Goal: Complete application form

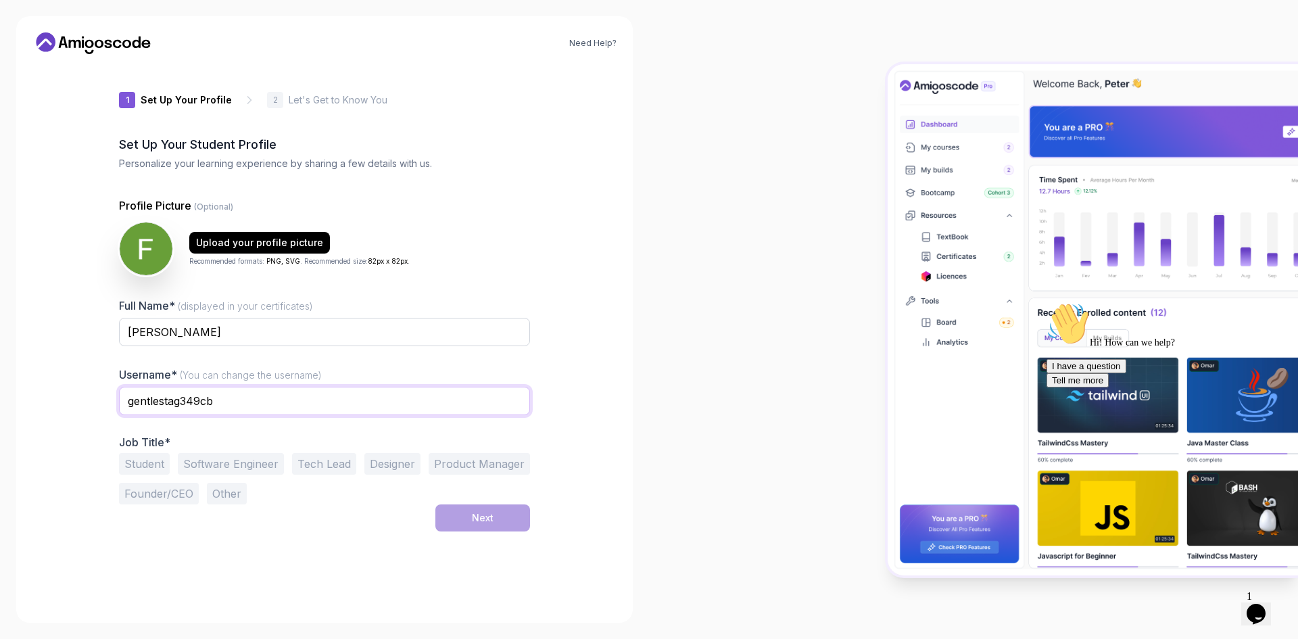
drag, startPoint x: 234, startPoint y: 398, endPoint x: 124, endPoint y: 384, distance: 111.0
click at [124, 384] on div "Username* (You can change the username) gentlestag349cb" at bounding box center [324, 398] width 411 height 64
type input "fleonv"
click at [295, 543] on div "1 Set Up Your Profile 1 Set Up Your Profile 2 Let's Get to Know You Set Up Your…" at bounding box center [324, 336] width 411 height 542
click at [229, 495] on button "Other" at bounding box center [227, 494] width 40 height 22
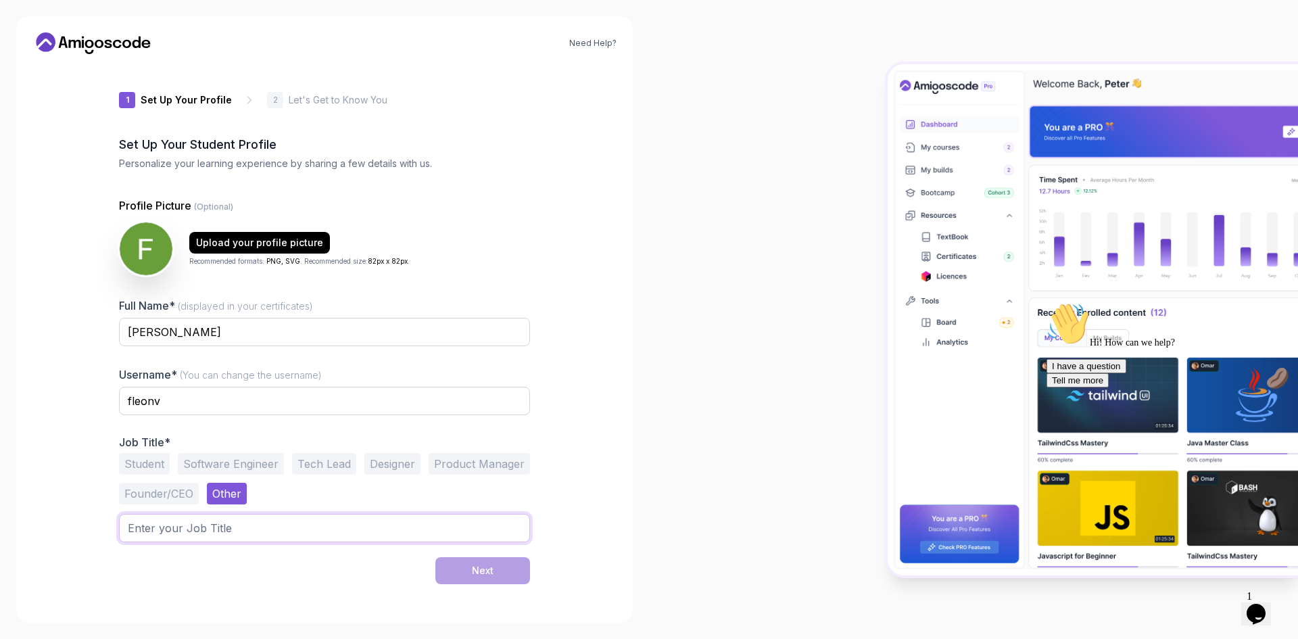
click at [196, 531] on input "text" at bounding box center [324, 528] width 411 height 28
type input "Mulesoft Developer"
click at [469, 567] on button "Next" at bounding box center [482, 570] width 95 height 27
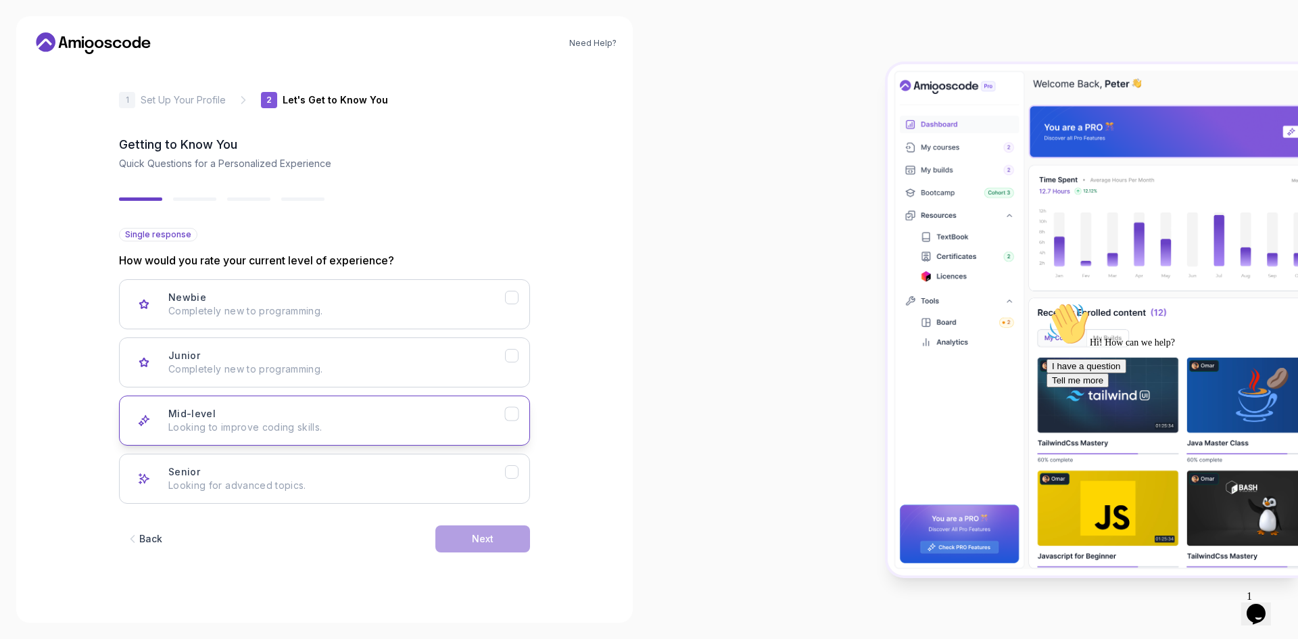
click at [485, 433] on p "Looking to improve coding skills." at bounding box center [336, 428] width 337 height 14
click at [489, 546] on button "Next" at bounding box center [482, 538] width 95 height 27
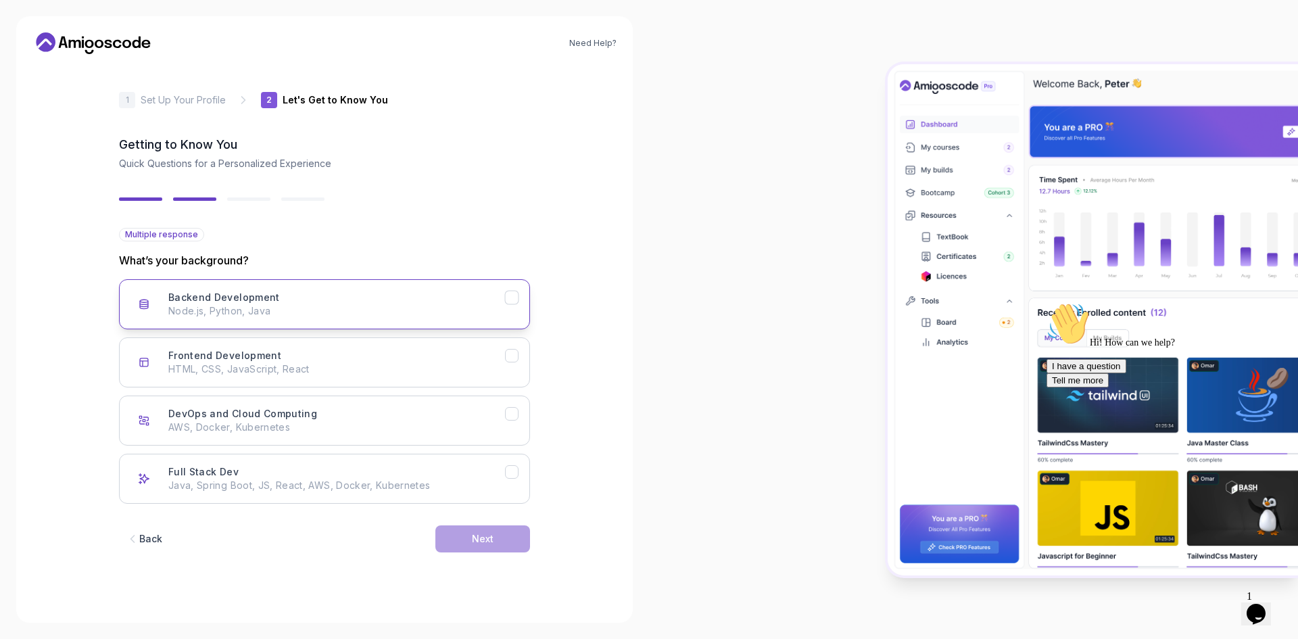
click at [393, 293] on div "Backend Development Node.js, Python, Java" at bounding box center [336, 304] width 337 height 27
click at [485, 539] on div "Next" at bounding box center [483, 539] width 22 height 14
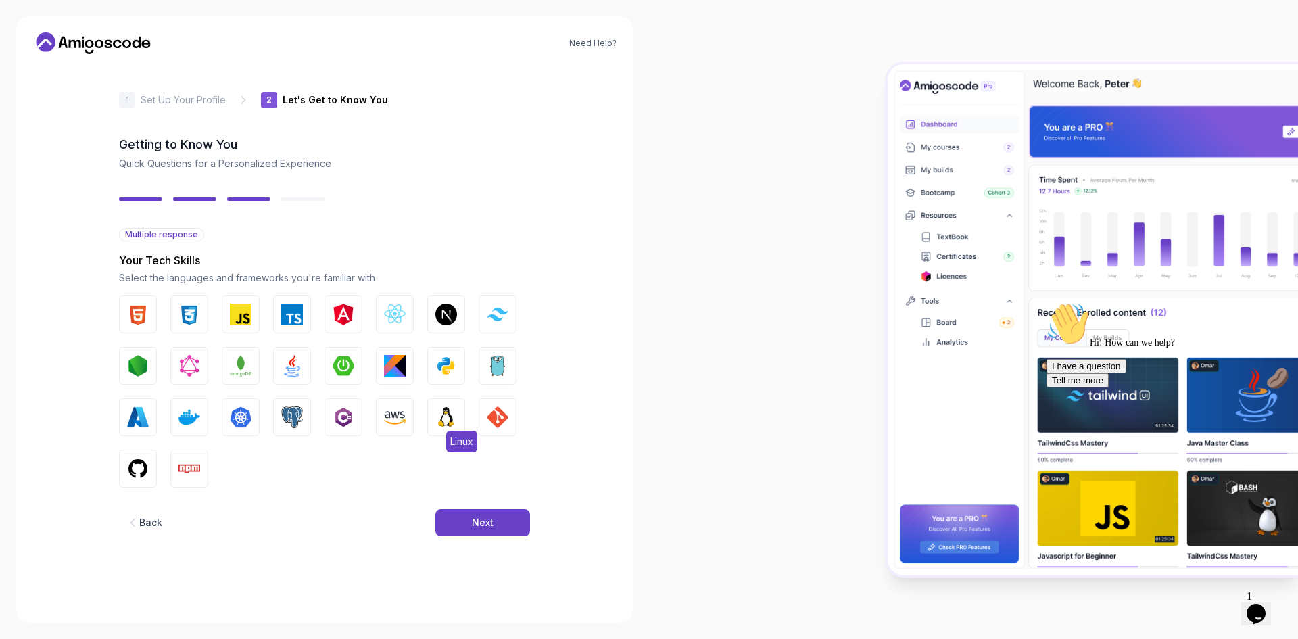
click at [456, 425] on img "button" at bounding box center [446, 417] width 22 height 22
click at [291, 416] on img "button" at bounding box center [292, 417] width 22 height 22
click at [295, 366] on img "button" at bounding box center [292, 366] width 22 height 22
click at [135, 467] on img "button" at bounding box center [138, 469] width 22 height 22
click at [116, 310] on div "2 Let's Get to Know You 1 Set Up Your Profile 2 Let's Get to Know You Getting t…" at bounding box center [324, 336] width 454 height 542
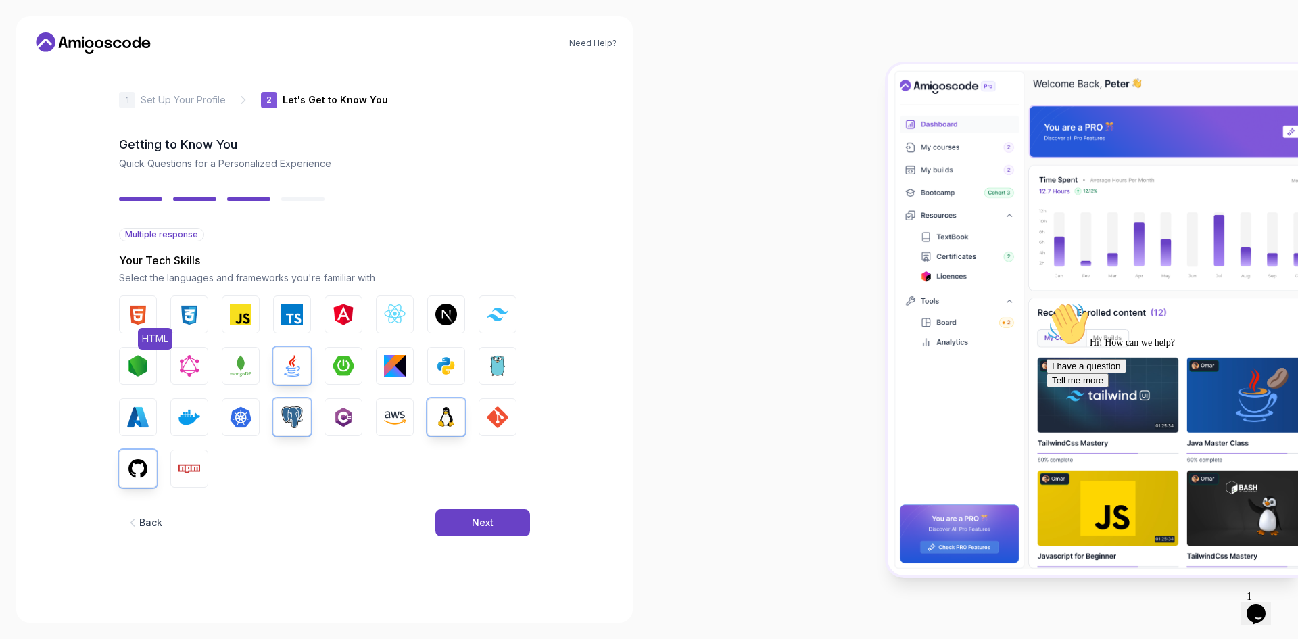
click at [132, 314] on img "button" at bounding box center [138, 315] width 22 height 22
click at [458, 523] on button "Next" at bounding box center [482, 522] width 95 height 27
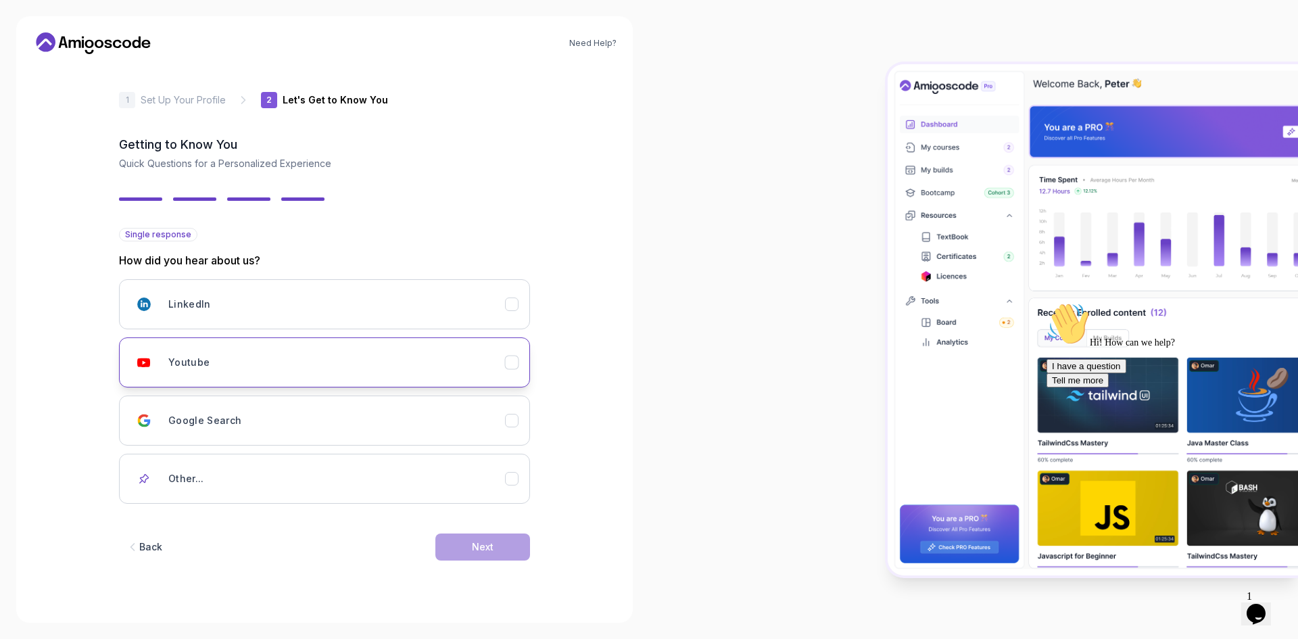
click at [429, 374] on div "Youtube" at bounding box center [336, 362] width 337 height 27
click at [494, 550] on button "Next" at bounding box center [482, 546] width 95 height 27
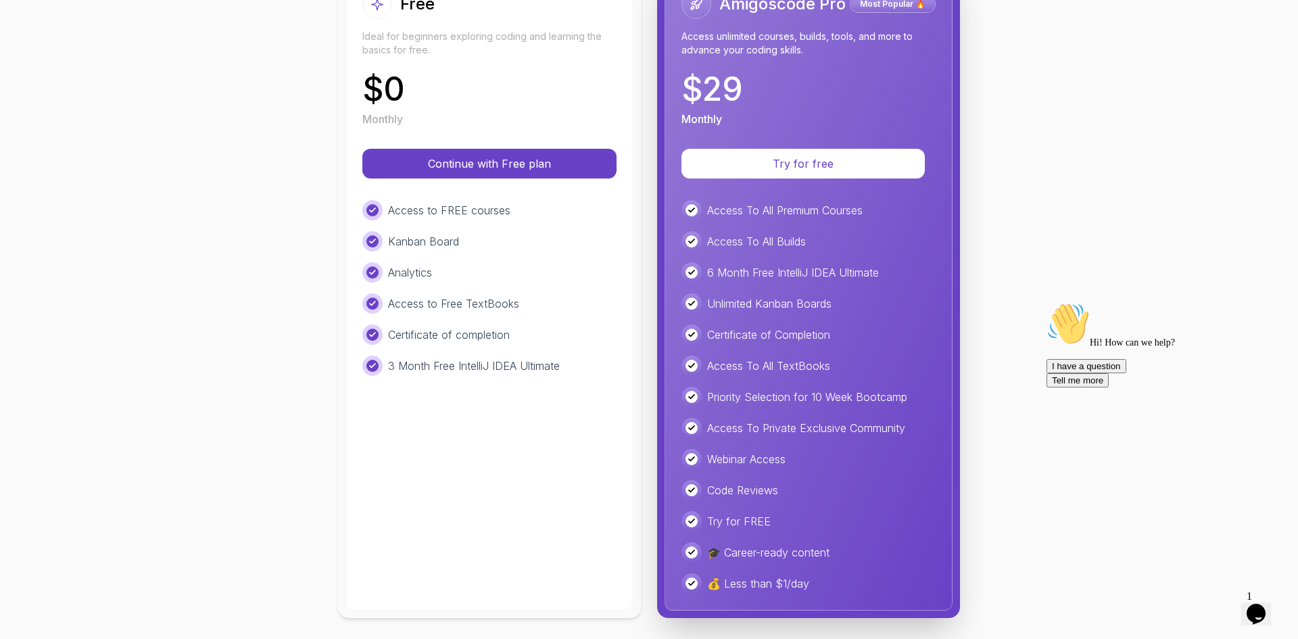
scroll to position [204, 0]
click at [507, 150] on button "Continue with Free plan" at bounding box center [489, 163] width 241 height 28
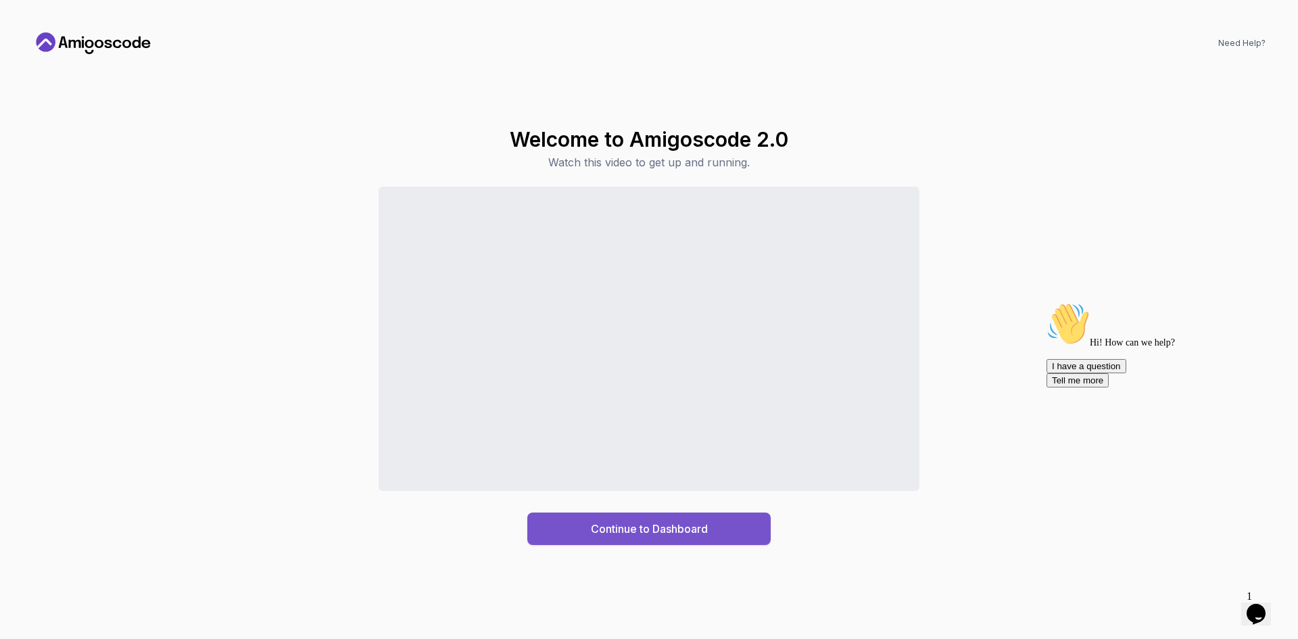
click at [608, 523] on div "Continue to Dashboard" at bounding box center [649, 529] width 117 height 16
